Goal: Find specific page/section: Find specific page/section

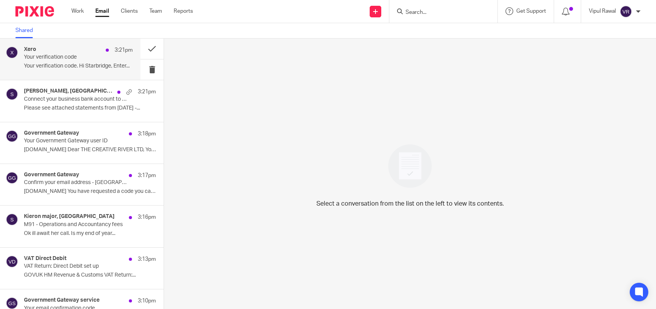
click at [102, 52] on div "3:21pm" at bounding box center [117, 50] width 31 height 8
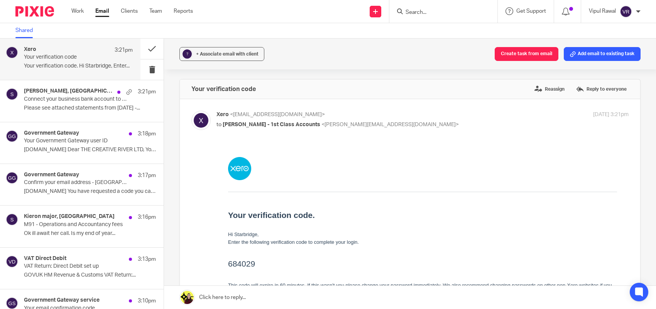
scroll to position [48, 0]
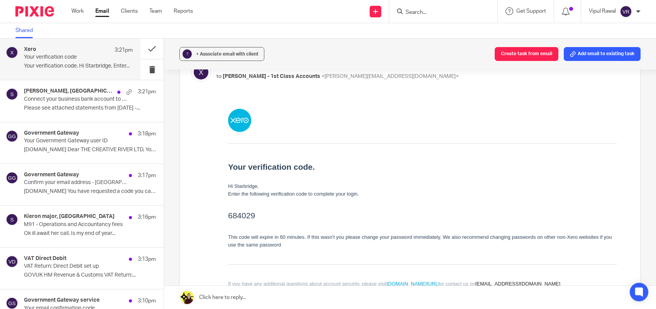
click at [423, 12] on input "Search" at bounding box center [439, 12] width 69 height 7
paste input "WENDYSWORLDXOX LTD"
type input "WENDYSWORLDXOX LTD"
click button "submit" at bounding box center [0, 0] width 0 height 0
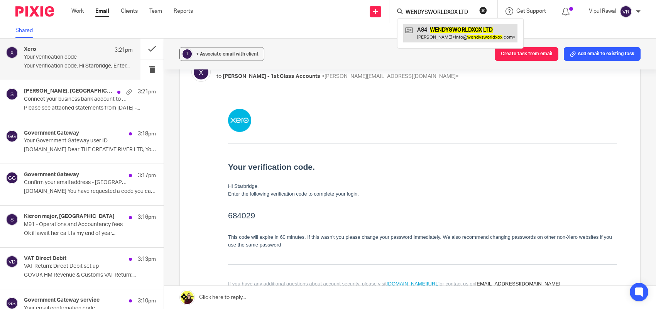
click at [436, 30] on link at bounding box center [460, 33] width 114 height 18
